Goal: Task Accomplishment & Management: Use online tool/utility

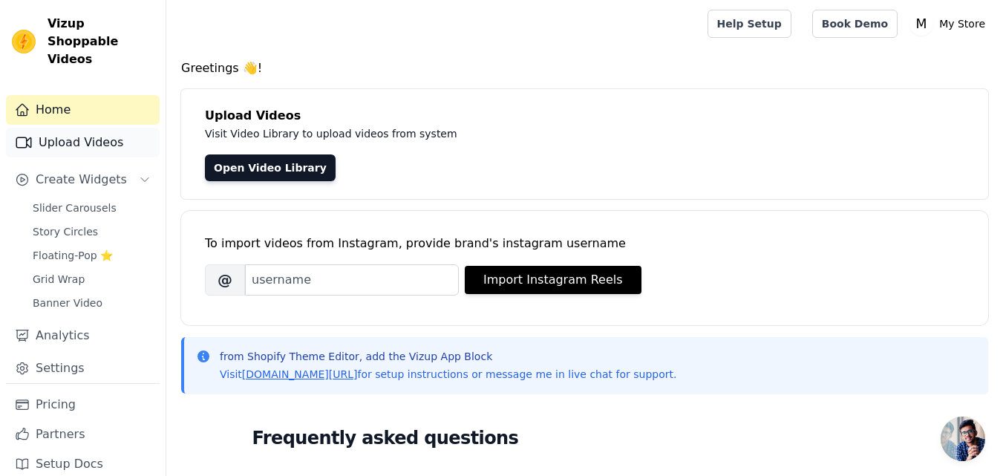
click at [71, 128] on link "Upload Videos" at bounding box center [83, 143] width 154 height 30
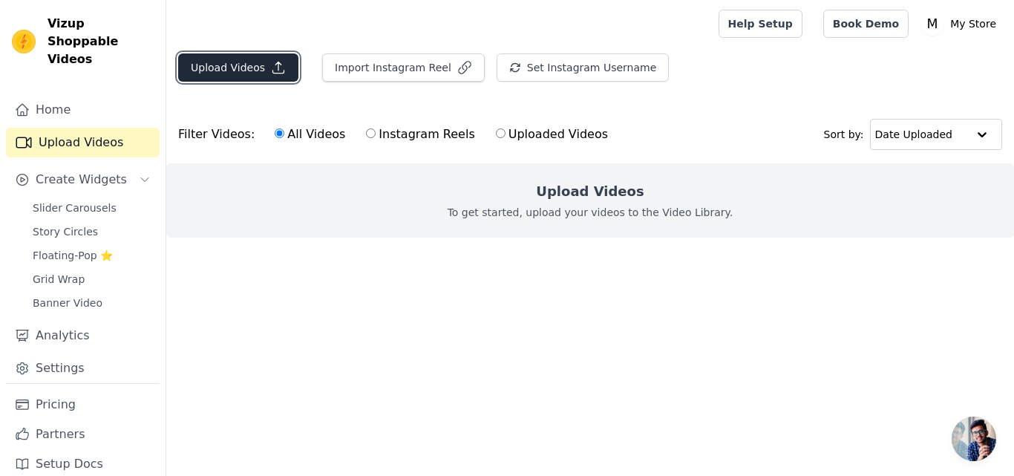
click at [238, 58] on button "Upload Videos" at bounding box center [238, 67] width 120 height 28
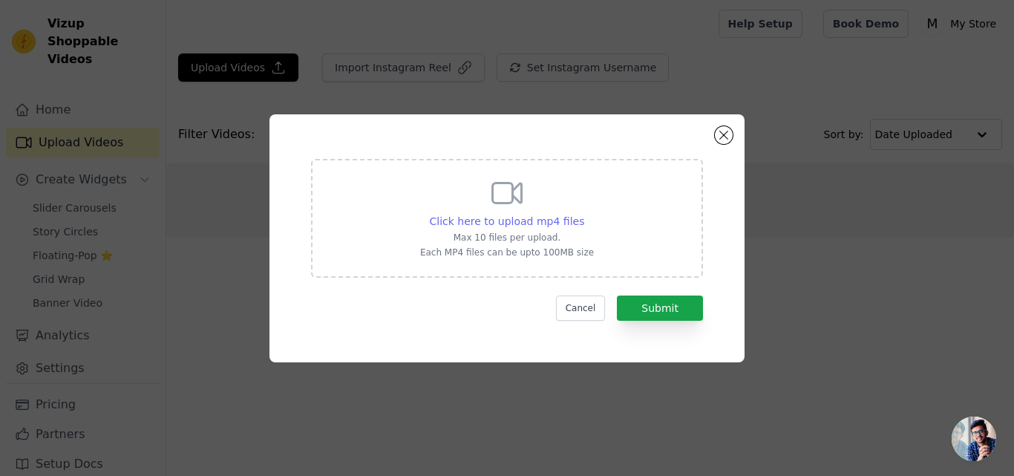
click at [511, 221] on span "Click here to upload mp4 files" at bounding box center [507, 221] width 155 height 12
click at [583, 214] on input "Click here to upload mp4 files Max 10 files per upload. Each MP4 files can be u…" at bounding box center [583, 213] width 1 height 1
type input "C:\fakepath\Pet GPS Tracker Collar (1).mp4"
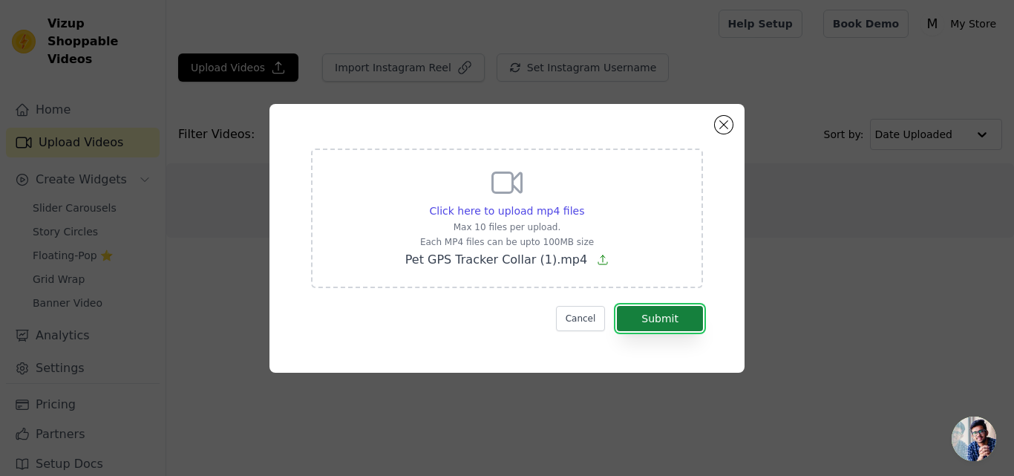
click at [668, 319] on button "Submit" at bounding box center [660, 318] width 86 height 25
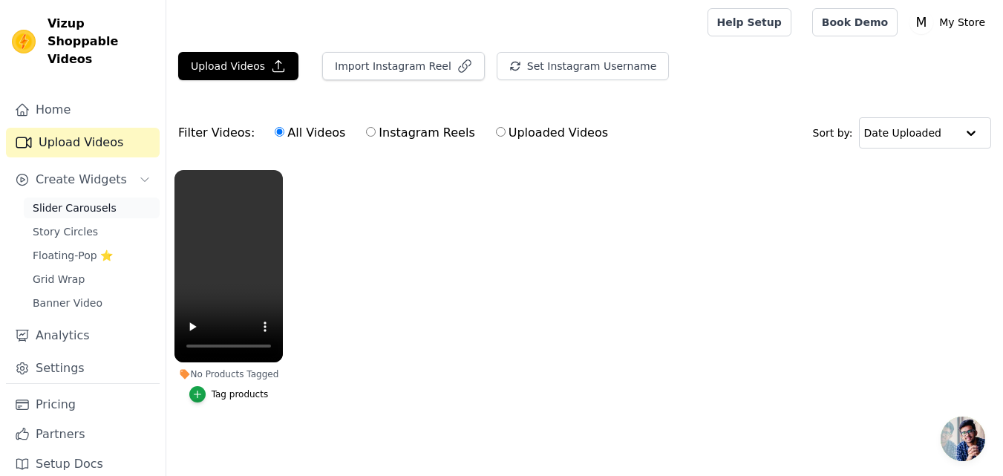
scroll to position [9, 0]
click at [508, 125] on label "Uploaded Videos" at bounding box center [552, 132] width 114 height 19
click at [505, 127] on input "Uploaded Videos" at bounding box center [501, 132] width 10 height 10
radio input "true"
click at [275, 123] on label "All Videos" at bounding box center [310, 132] width 72 height 19
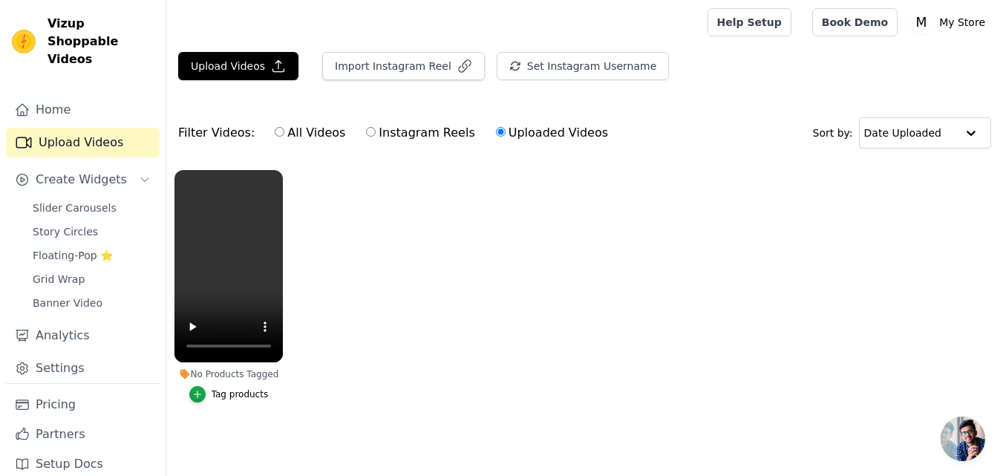
click at [275, 127] on input "All Videos" at bounding box center [280, 132] width 10 height 10
radio input "true"
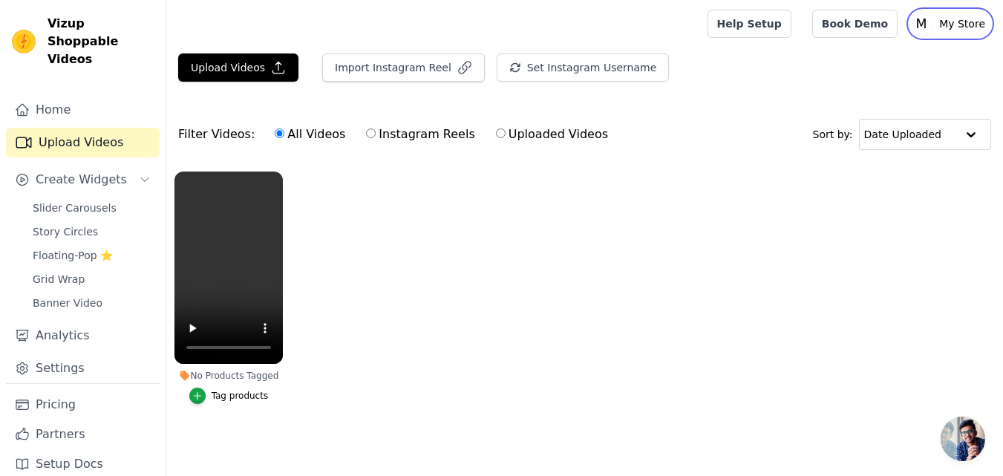
click at [948, 20] on p "My Store" at bounding box center [962, 23] width 58 height 27
click at [886, 71] on link "Settings" at bounding box center [919, 61] width 143 height 27
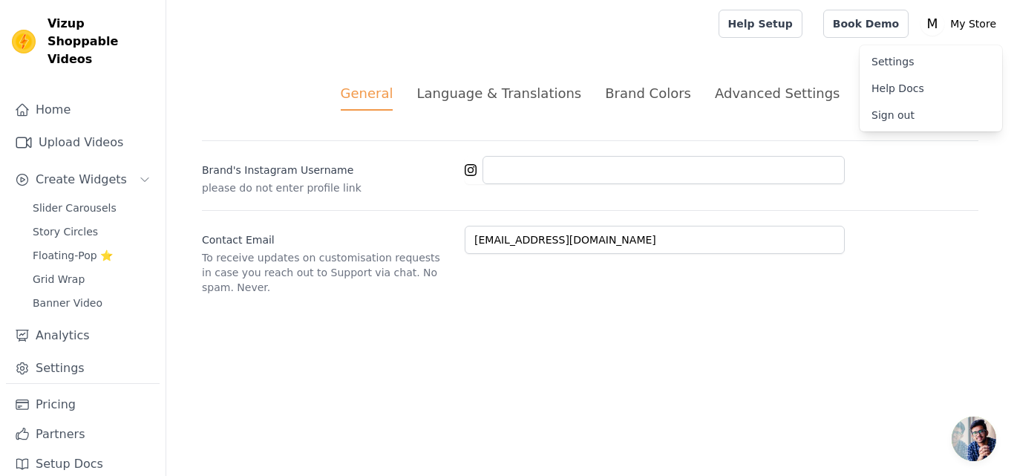
click at [885, 62] on link "Settings" at bounding box center [931, 61] width 143 height 27
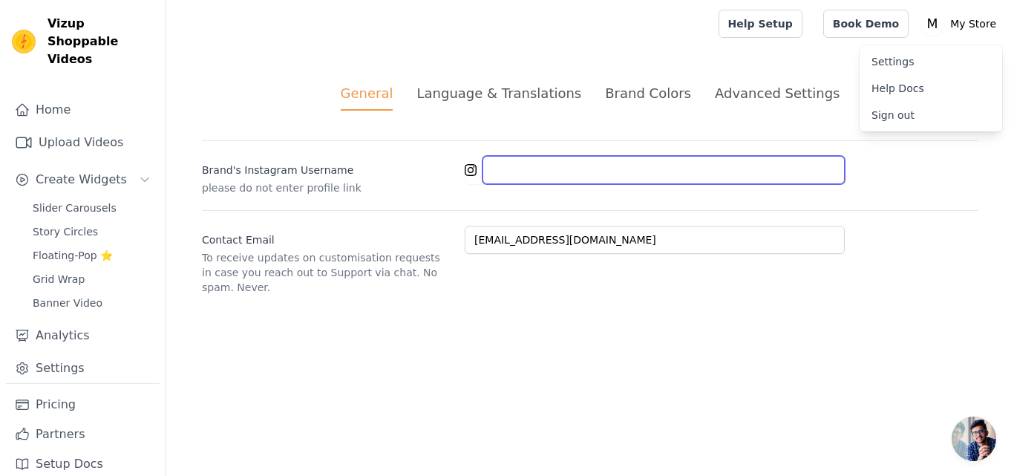
click at [609, 169] on input "Brand's Instagram Username" at bounding box center [663, 170] width 362 height 28
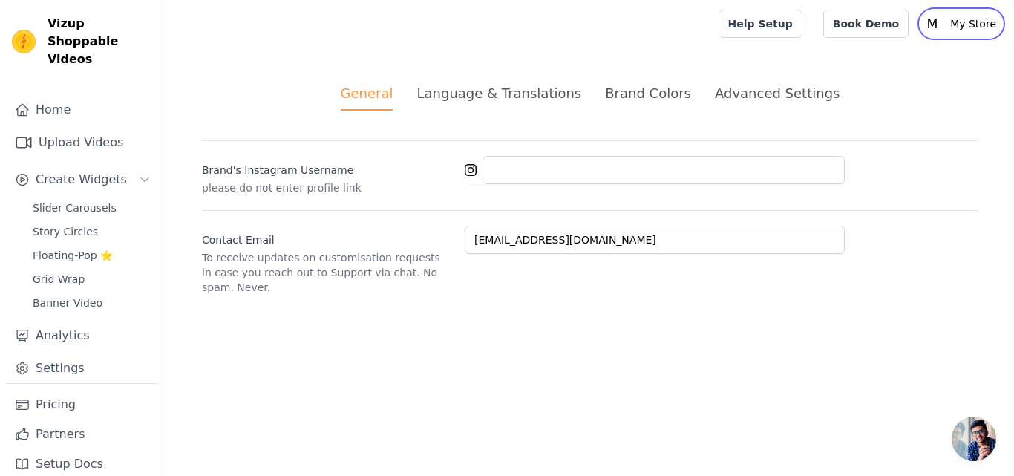
click at [969, 30] on p "My Store" at bounding box center [973, 23] width 58 height 27
click at [698, 52] on div "General Language & Translations Brand Colors Advanced Settings unsaved changes …" at bounding box center [590, 189] width 848 height 283
click at [27, 102] on icon "Sidebar" at bounding box center [22, 109] width 15 height 15
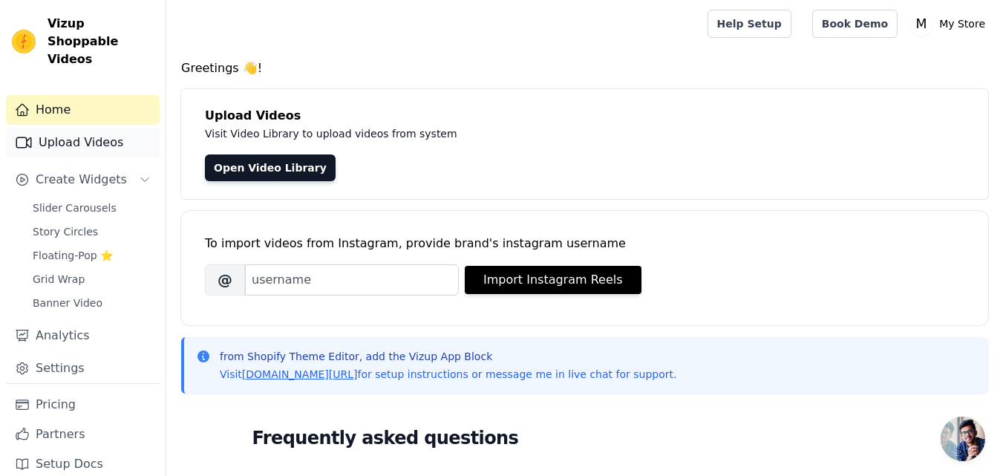
click at [49, 128] on link "Upload Videos" at bounding box center [83, 143] width 154 height 30
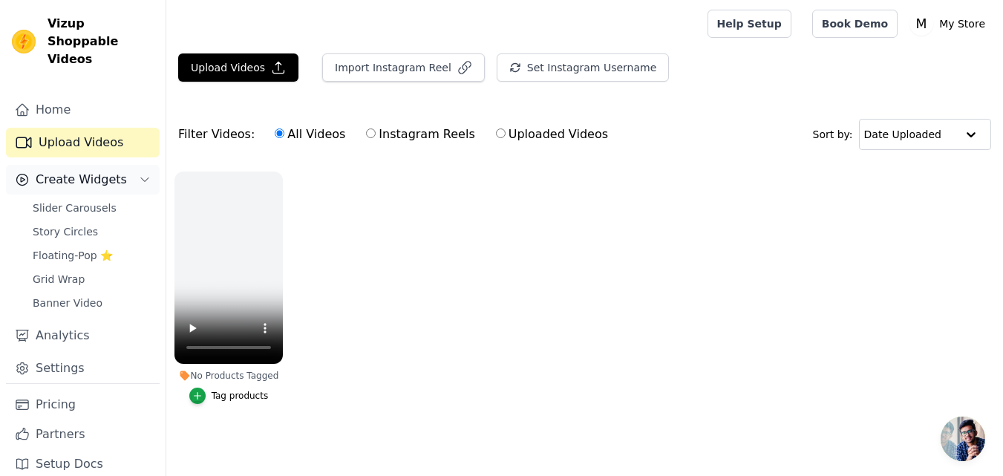
click at [65, 171] on span "Create Widgets" at bounding box center [81, 180] width 91 height 18
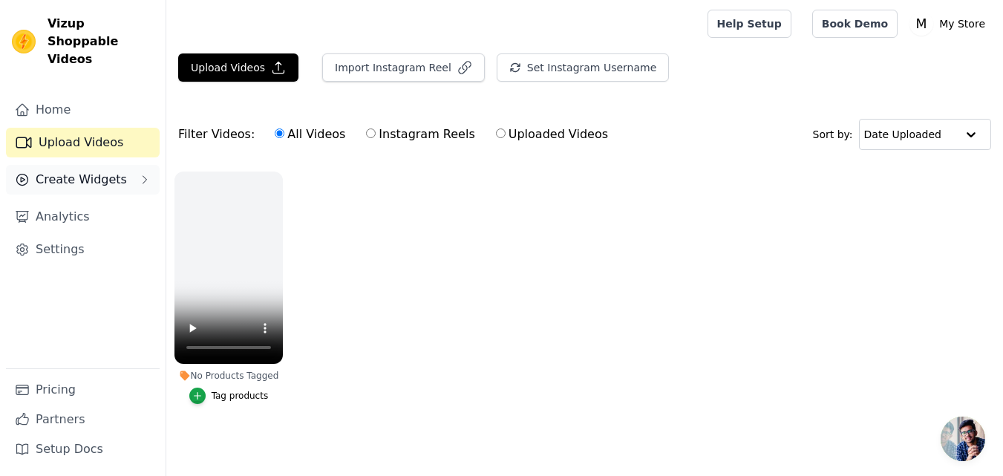
click at [66, 171] on span "Create Widgets" at bounding box center [81, 180] width 91 height 18
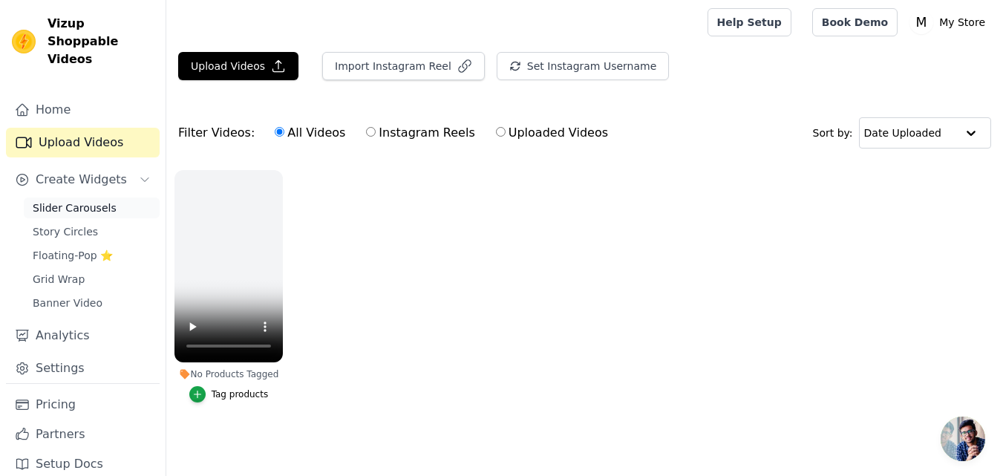
scroll to position [9, 0]
click at [65, 321] on link "Analytics" at bounding box center [83, 336] width 154 height 30
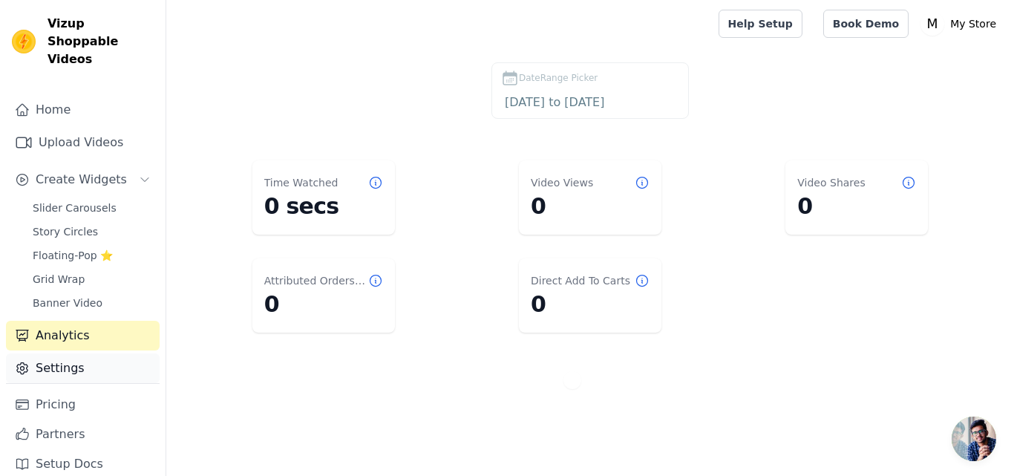
click at [56, 353] on link "Settings" at bounding box center [83, 368] width 154 height 30
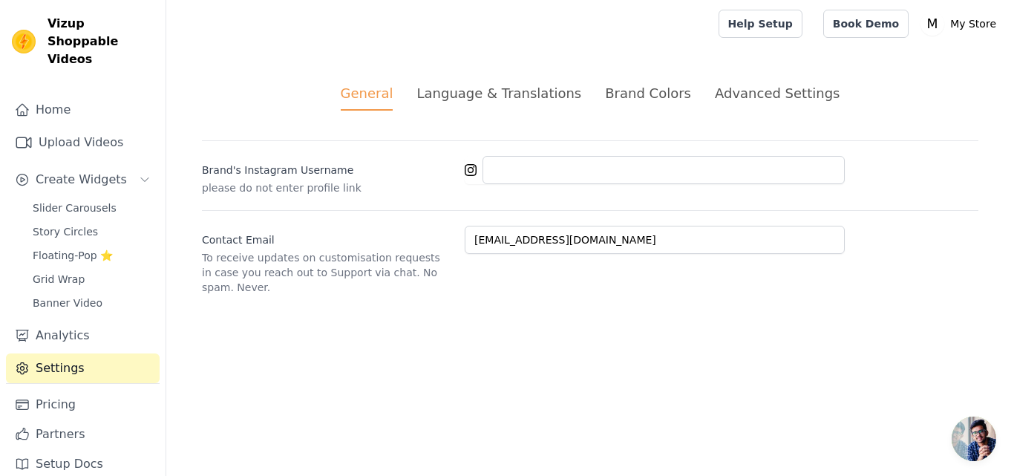
click at [494, 99] on div "Language & Translations" at bounding box center [498, 93] width 165 height 20
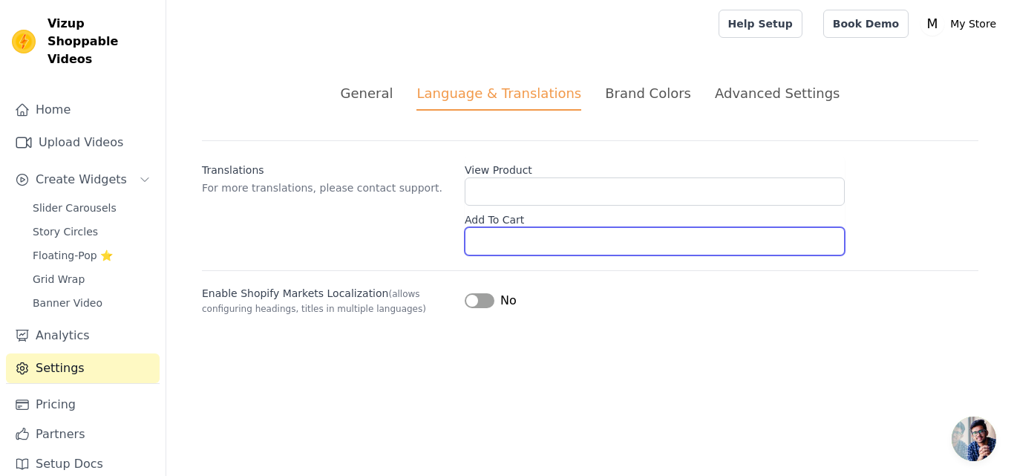
click at [520, 235] on input "Add To Cart" at bounding box center [655, 241] width 380 height 28
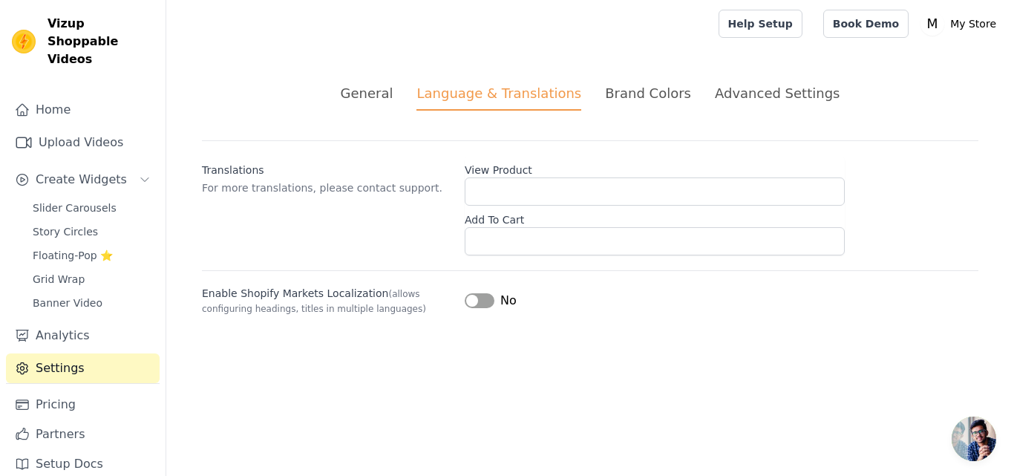
click at [479, 299] on button "Label" at bounding box center [480, 300] width 30 height 15
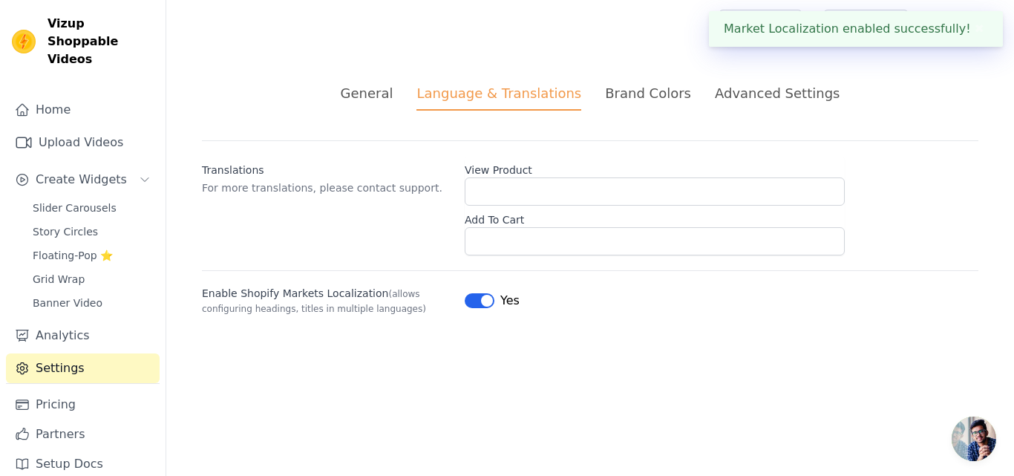
click at [655, 90] on div "Brand Colors" at bounding box center [648, 93] width 86 height 20
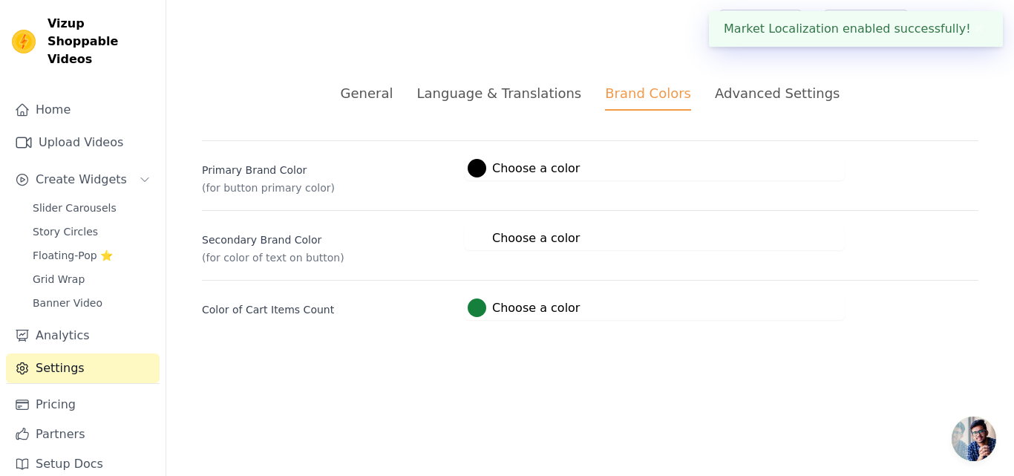
click at [767, 94] on div "Advanced Settings" at bounding box center [777, 93] width 125 height 20
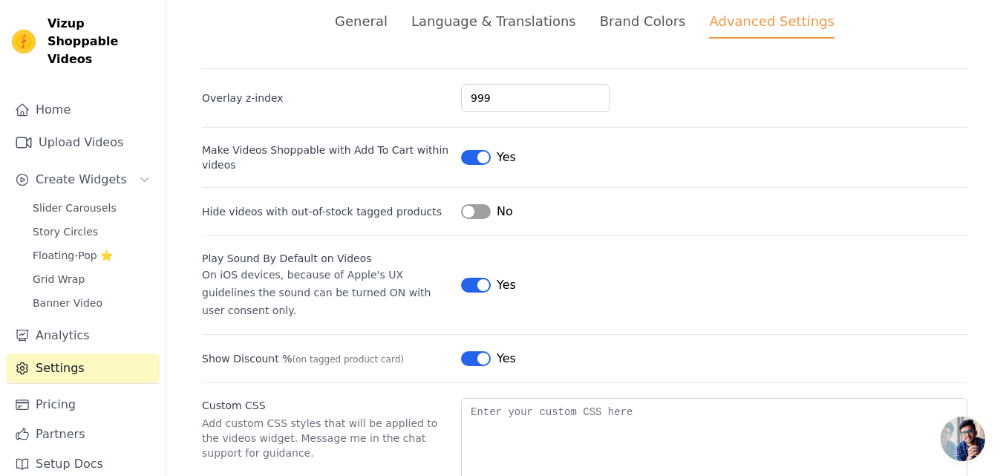
scroll to position [70, 0]
click at [71, 16] on span "Vizup Shoppable Videos" at bounding box center [101, 41] width 106 height 53
click at [54, 34] on span "Vizup Shoppable Videos" at bounding box center [101, 41] width 106 height 53
click at [60, 95] on link "Home" at bounding box center [83, 110] width 154 height 30
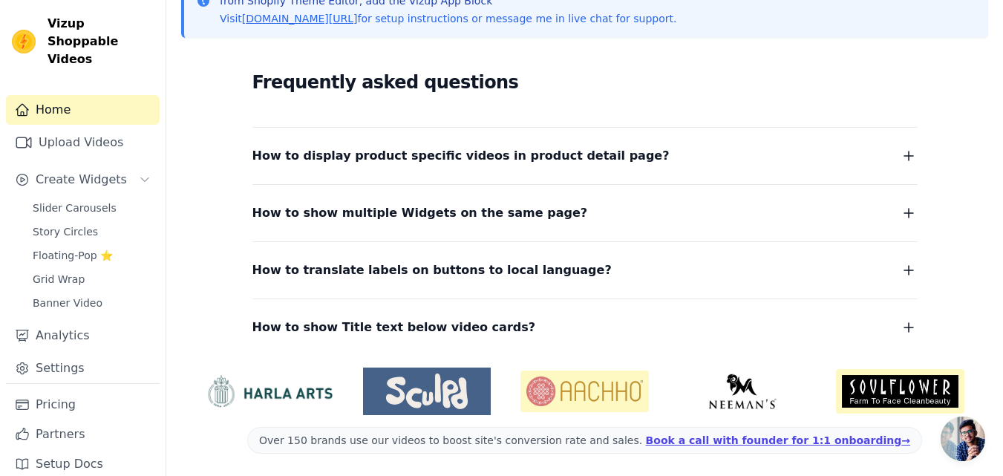
scroll to position [357, 0]
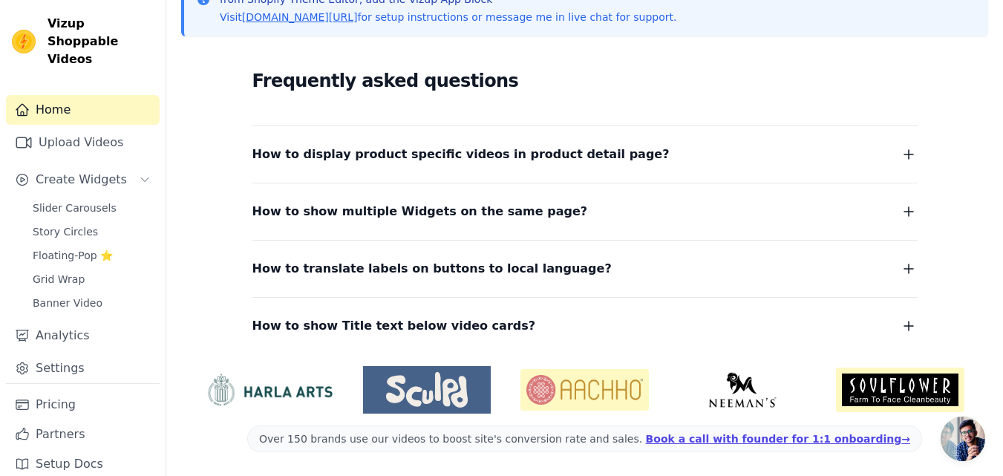
click at [645, 158] on button "How to display product specific videos in product detail page?" at bounding box center [584, 154] width 665 height 21
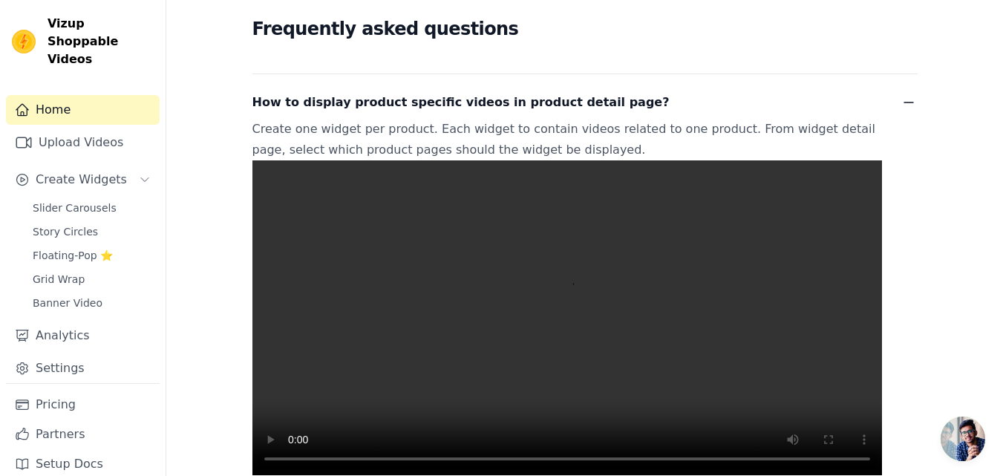
scroll to position [505, 0]
